Goal: Information Seeking & Learning: Learn about a topic

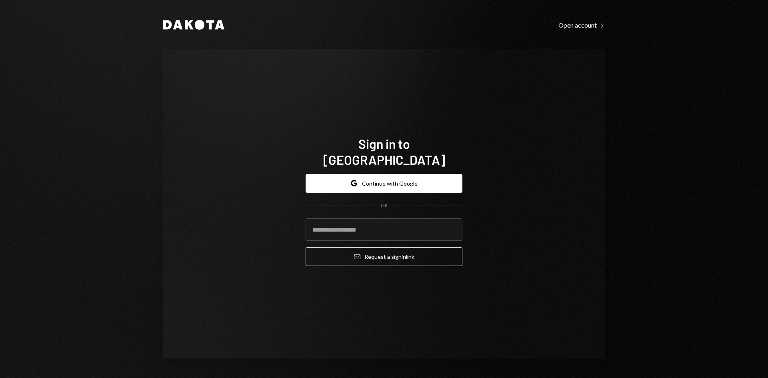
type input "**********"
click at [185, 25] on icon at bounding box center [189, 24] width 9 height 9
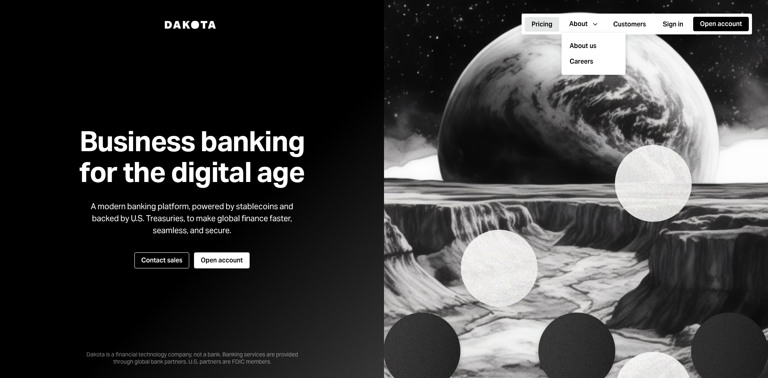
click at [538, 23] on button "Pricing" at bounding box center [542, 24] width 34 height 14
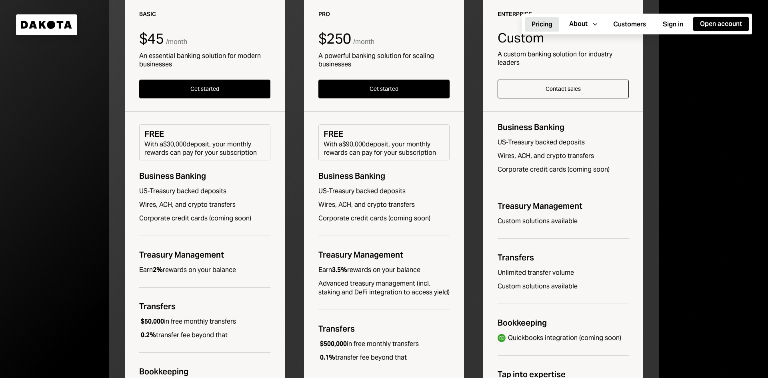
scroll to position [181, 0]
